Goal: Transaction & Acquisition: Obtain resource

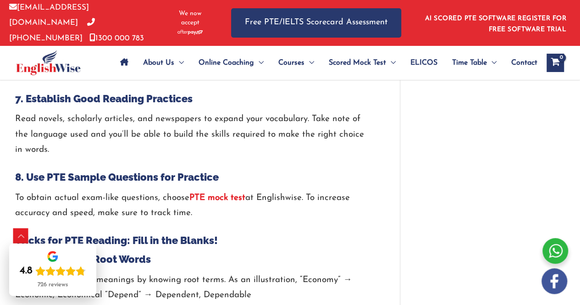
scroll to position [1344, 0]
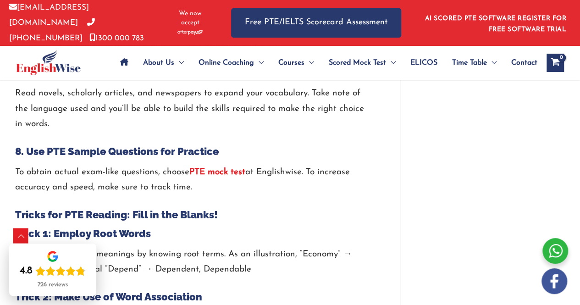
click at [219, 165] on p "To obtain actual exam-like questions, choose PTE mock test at Englishwise. To i…" at bounding box center [193, 180] width 357 height 31
click at [219, 170] on strong "PTE mock test" at bounding box center [217, 172] width 56 height 9
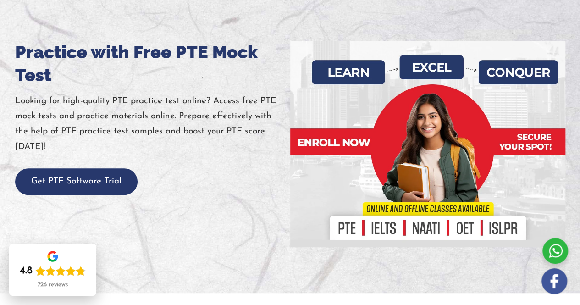
scroll to position [191, 0]
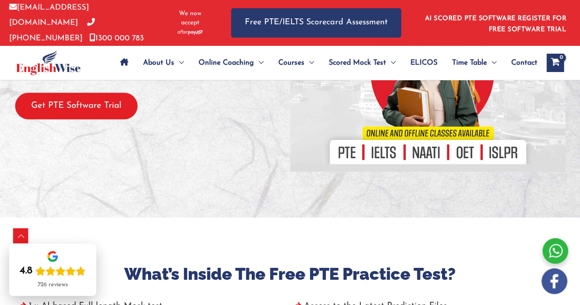
click at [108, 101] on button "Get PTE Software Trial" at bounding box center [76, 106] width 122 height 27
